Goal: Obtain resource: Obtain resource

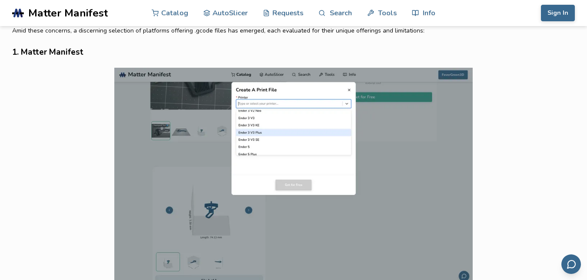
scroll to position [521, 0]
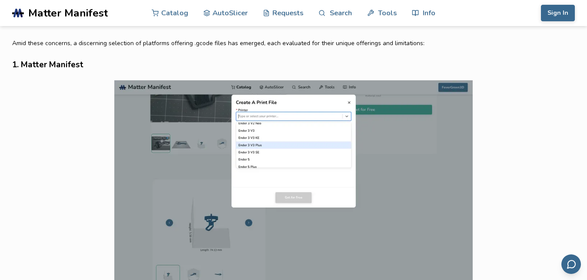
drag, startPoint x: 59, startPoint y: 65, endPoint x: 39, endPoint y: 64, distance: 20.4
click at [39, 64] on h3 "1. Matter Manifest" at bounding box center [293, 64] width 563 height 13
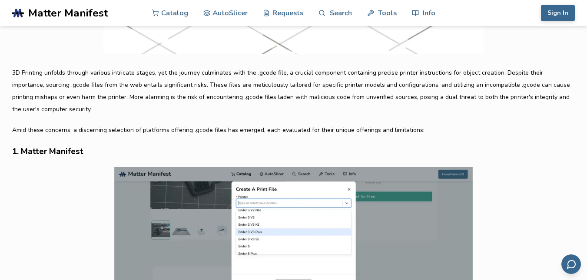
scroll to position [478, 0]
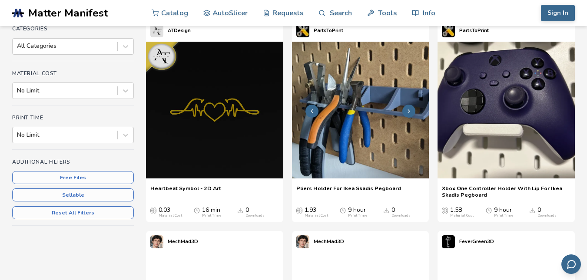
scroll to position [130, 0]
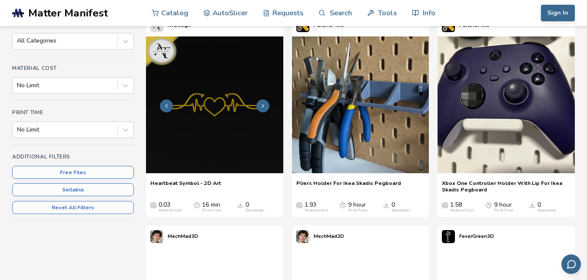
click at [261, 106] on icon at bounding box center [263, 106] width 6 height 6
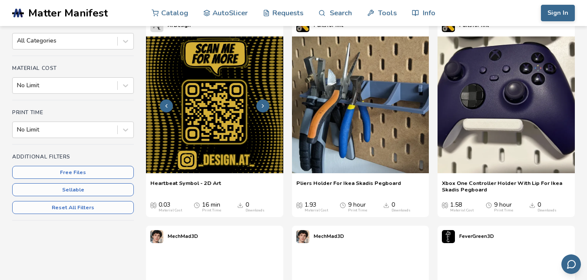
click at [261, 106] on icon at bounding box center [263, 106] width 6 height 6
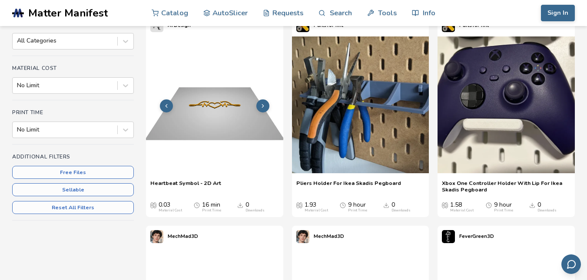
click at [261, 106] on icon at bounding box center [263, 106] width 6 height 6
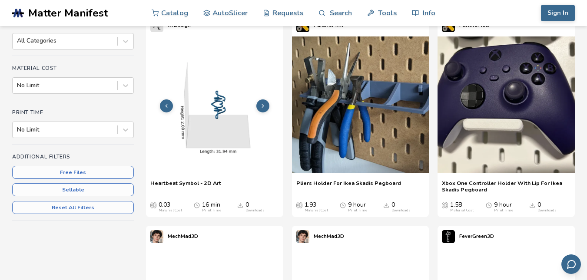
click at [261, 106] on icon at bounding box center [263, 106] width 6 height 6
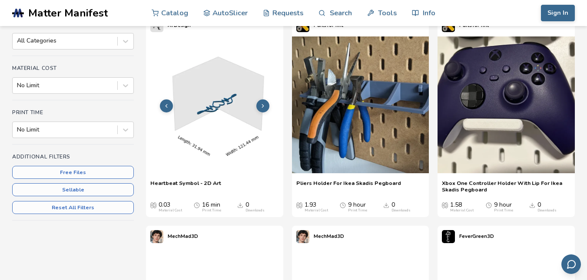
click at [261, 106] on icon at bounding box center [263, 106] width 6 height 6
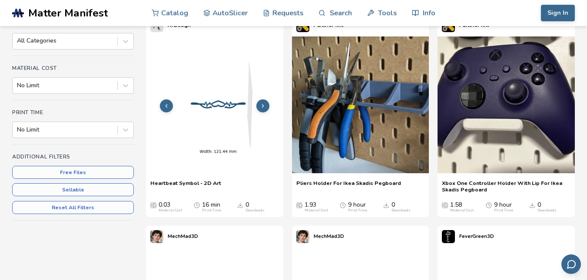
click at [261, 106] on icon at bounding box center [263, 106] width 6 height 6
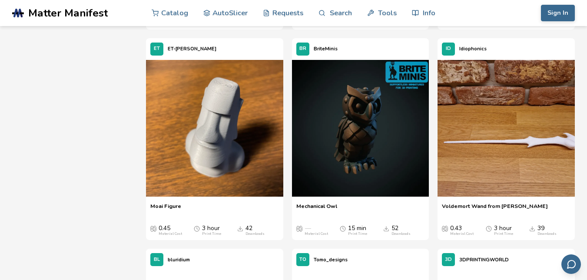
scroll to position [739, 0]
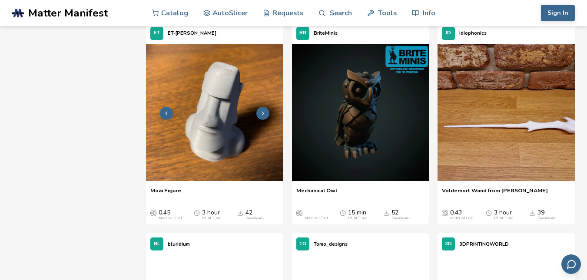
click at [259, 120] on button at bounding box center [262, 113] width 13 height 13
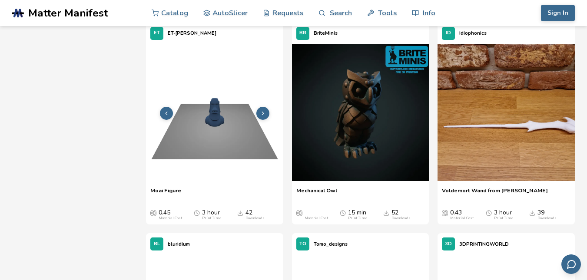
click at [259, 120] on button at bounding box center [262, 113] width 13 height 13
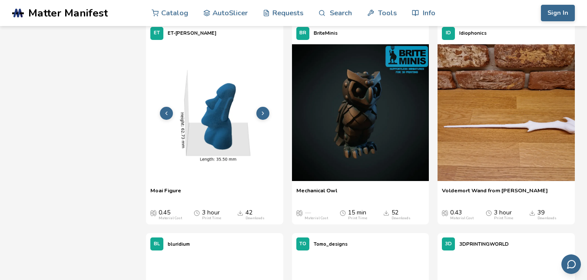
click at [259, 120] on button at bounding box center [262, 113] width 13 height 13
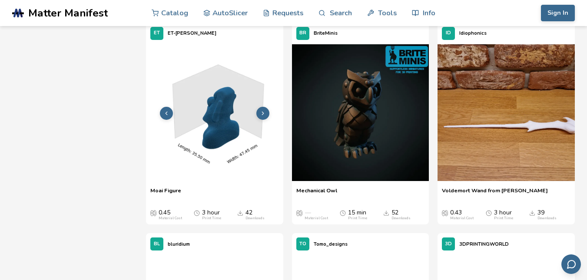
click at [259, 120] on button at bounding box center [262, 113] width 13 height 13
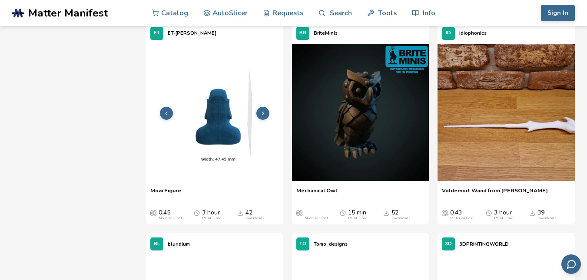
click at [259, 120] on button at bounding box center [262, 113] width 13 height 13
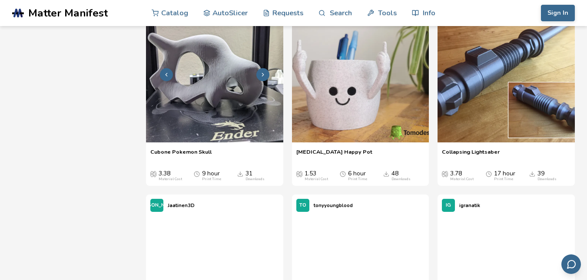
scroll to position [1130, 0]
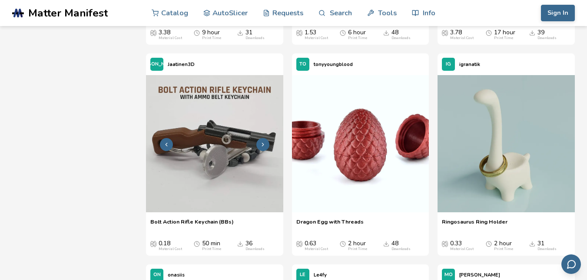
click at [260, 148] on icon at bounding box center [263, 145] width 6 height 6
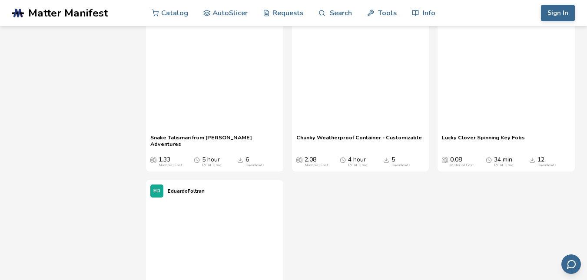
scroll to position [21033, 0]
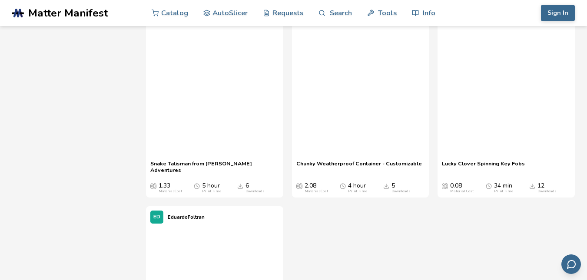
click at [90, 10] on span "Matter Manifest" at bounding box center [68, 13] width 80 height 12
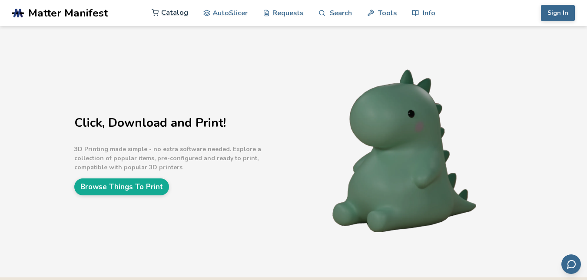
click at [176, 10] on link "Catalog" at bounding box center [170, 13] width 37 height 26
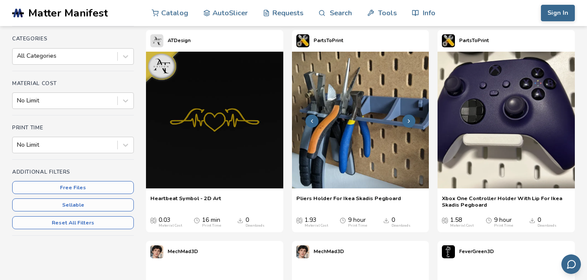
scroll to position [130, 0]
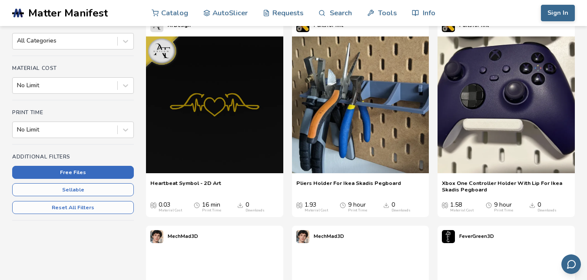
click at [103, 168] on button "Free Files" at bounding box center [73, 172] width 122 height 13
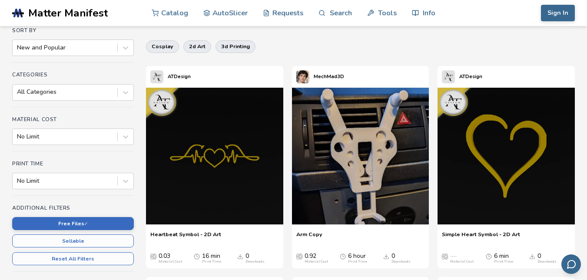
scroll to position [87, 0]
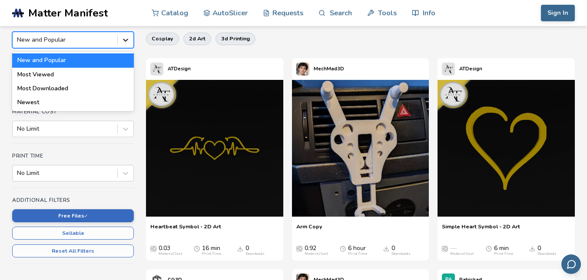
click at [126, 44] on icon at bounding box center [125, 40] width 9 height 9
click at [67, 89] on div "Most Downloaded" at bounding box center [73, 89] width 122 height 14
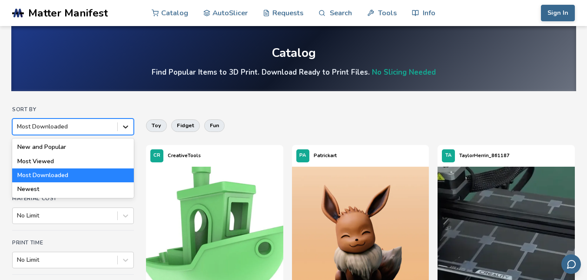
click at [124, 130] on icon at bounding box center [125, 127] width 9 height 9
click at [50, 150] on div "New and Popular" at bounding box center [73, 147] width 122 height 14
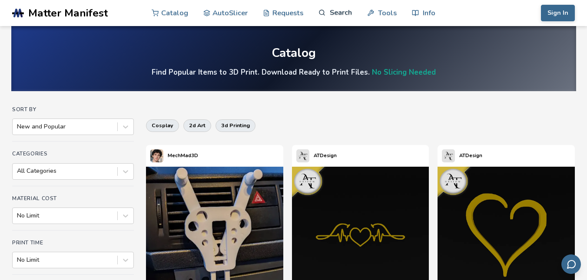
click at [340, 13] on link "Search" at bounding box center [335, 13] width 33 height 26
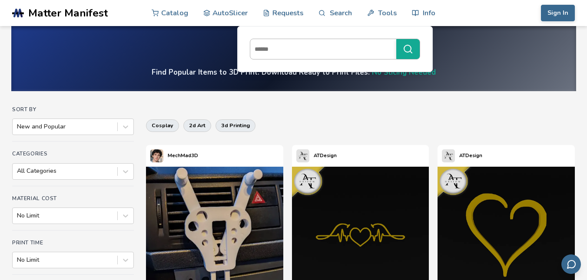
click at [299, 51] on input at bounding box center [321, 49] width 142 height 16
click at [410, 46] on circle "submit" at bounding box center [407, 48] width 7 height 7
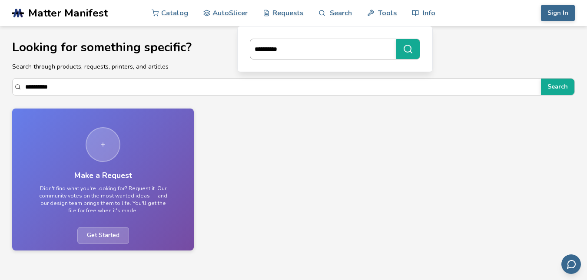
click at [253, 45] on input "**********" at bounding box center [321, 49] width 142 height 16
click at [396, 39] on button "**********" at bounding box center [407, 49] width 23 height 20
click at [279, 93] on input "**********" at bounding box center [276, 87] width 503 height 16
click at [277, 87] on input "**********" at bounding box center [276, 87] width 503 height 16
click at [23, 88] on div "**********" at bounding box center [293, 86] width 563 height 17
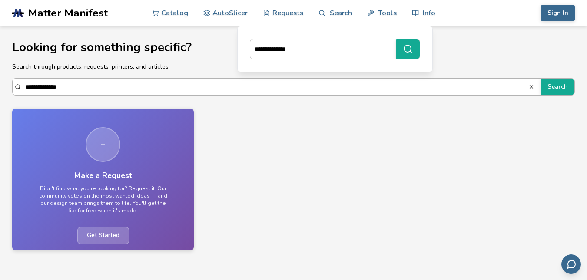
click at [250, 57] on input "**********" at bounding box center [321, 49] width 142 height 16
click at [410, 49] on icon "submit" at bounding box center [408, 49] width 10 height 10
drag, startPoint x: 262, startPoint y: 47, endPoint x: 203, endPoint y: 51, distance: 59.6
click at [211, 49] on section "**********" at bounding box center [293, 140] width 587 height 280
type input "**********"
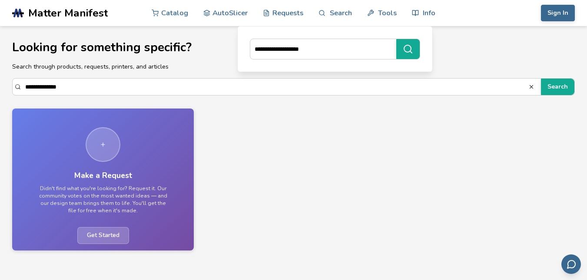
click at [396, 39] on button "**********" at bounding box center [407, 49] width 23 height 20
click at [165, 13] on link "Catalog" at bounding box center [170, 13] width 37 height 26
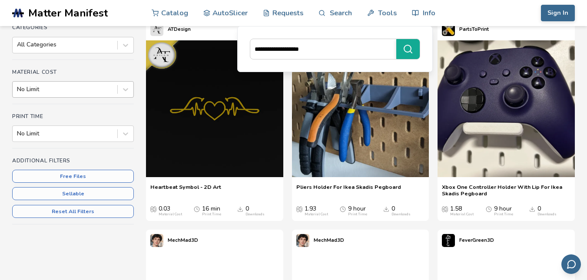
scroll to position [130, 0]
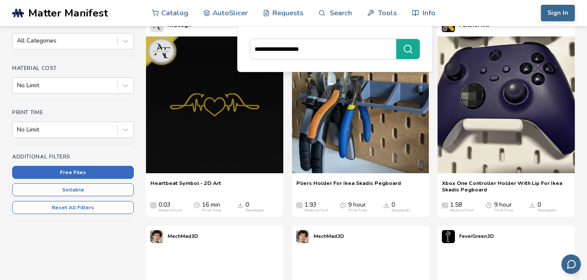
click at [80, 176] on button "Free Files" at bounding box center [73, 172] width 122 height 13
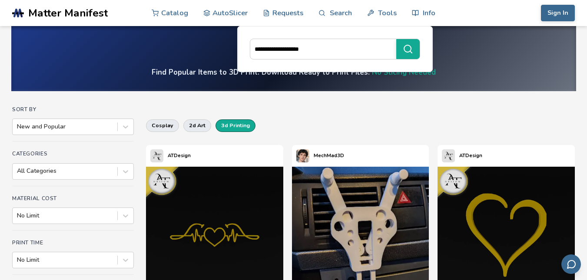
click at [230, 123] on button "3d printing" at bounding box center [236, 126] width 40 height 12
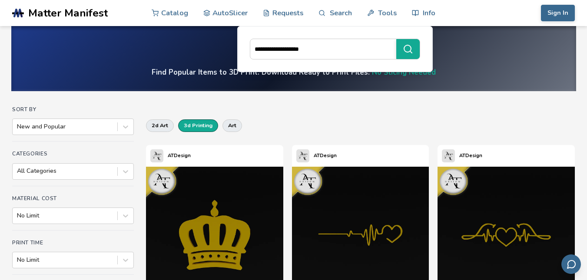
click at [208, 129] on button "3d printing" at bounding box center [198, 126] width 40 height 12
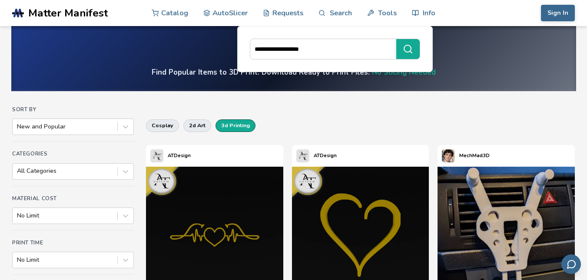
click at [220, 126] on button "3d printing" at bounding box center [236, 126] width 40 height 12
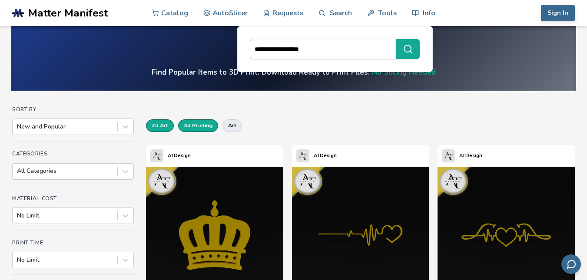
click at [165, 126] on button "2d art" at bounding box center [160, 126] width 28 height 12
click at [232, 126] on button "art" at bounding box center [232, 126] width 20 height 12
click at [203, 126] on button "3d printing" at bounding box center [198, 126] width 40 height 12
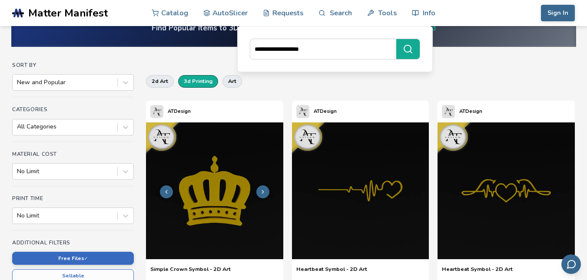
scroll to position [43, 0]
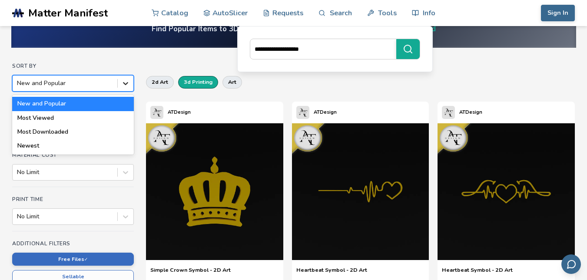
click at [125, 87] on icon at bounding box center [125, 83] width 9 height 9
click at [86, 133] on div "Most Downloaded" at bounding box center [73, 132] width 122 height 14
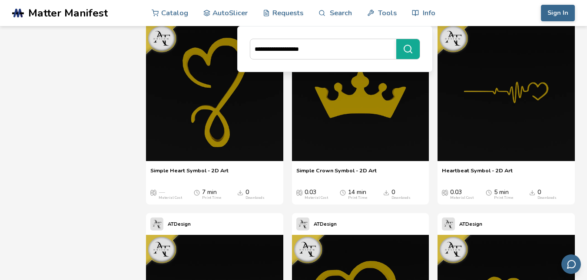
scroll to position [826, 0]
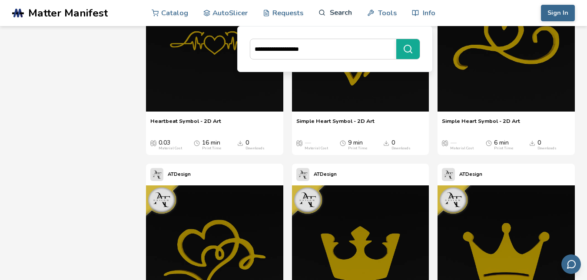
click at [326, 13] on link "Search" at bounding box center [335, 13] width 33 height 26
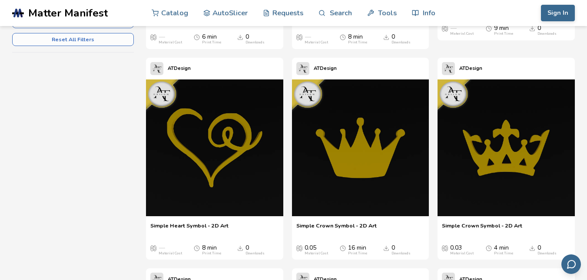
scroll to position [217, 0]
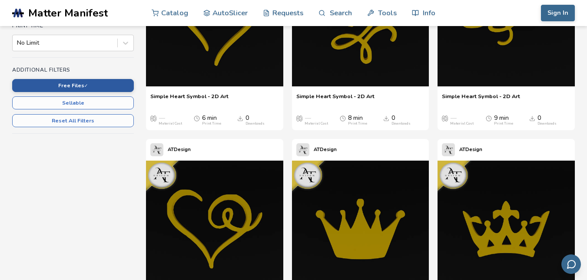
click at [64, 89] on button "Free Files ✓" at bounding box center [73, 85] width 122 height 13
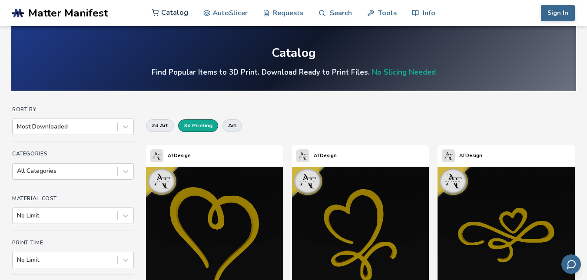
click at [167, 12] on link "Catalog" at bounding box center [170, 13] width 37 height 26
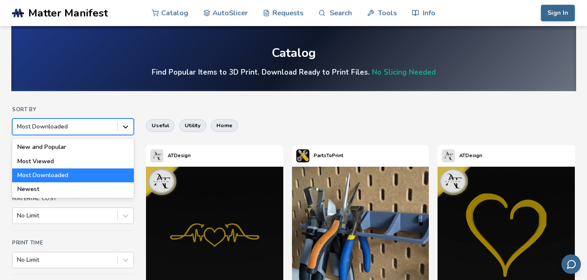
click at [127, 128] on icon at bounding box center [125, 127] width 9 height 9
click at [345, 15] on link "Search" at bounding box center [335, 13] width 33 height 26
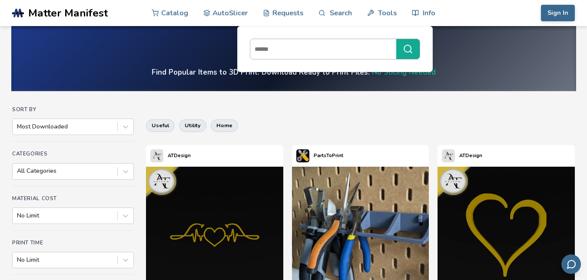
drag, startPoint x: 317, startPoint y: 45, endPoint x: 316, endPoint y: 50, distance: 5.4
click at [316, 50] on input at bounding box center [321, 49] width 142 height 16
type input "*********"
click at [405, 48] on icon "submit" at bounding box center [408, 49] width 10 height 10
